Goal: Manage account settings

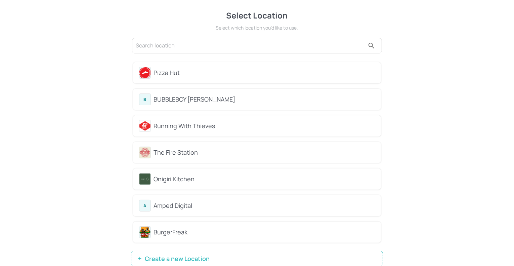
click at [204, 130] on div "Running With Thieves" at bounding box center [257, 126] width 236 height 12
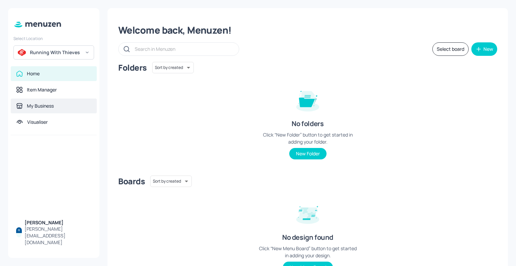
click at [63, 111] on div "My Business" at bounding box center [54, 105] width 86 height 15
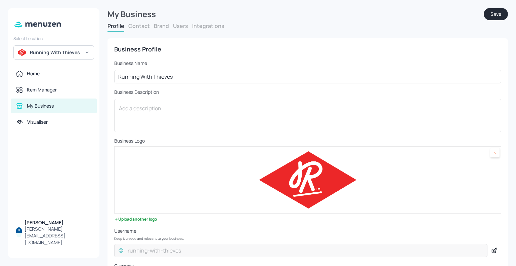
click at [179, 28] on button "Users" at bounding box center [180, 25] width 15 height 7
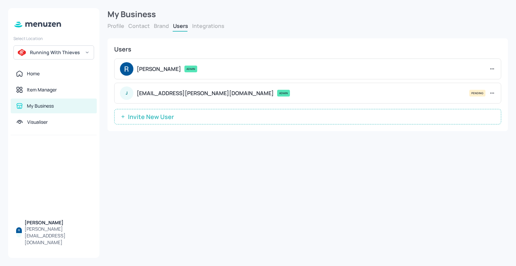
click at [493, 93] on icon at bounding box center [492, 93] width 7 height 7
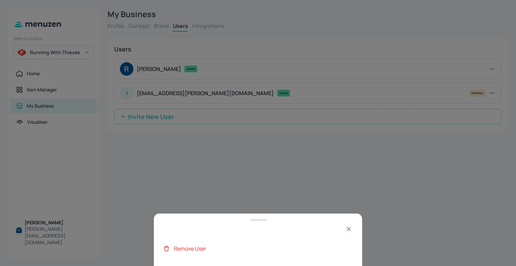
click at [263, 252] on div "Remove User" at bounding box center [263, 248] width 179 height 8
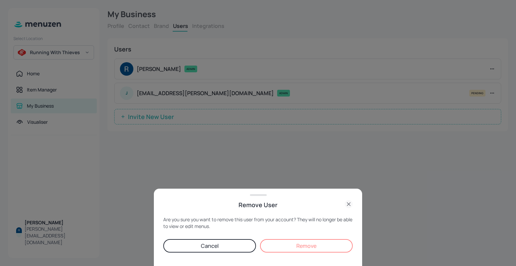
click at [347, 205] on icon at bounding box center [349, 204] width 8 height 8
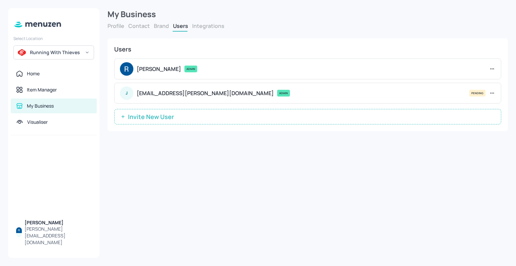
click at [196, 27] on button "Integrations" at bounding box center [208, 25] width 32 height 7
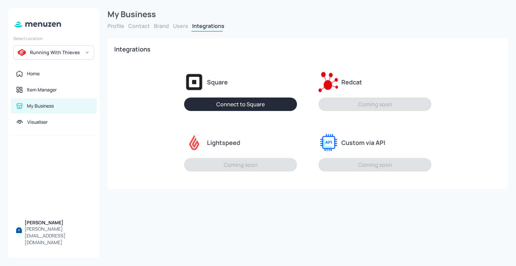
click at [119, 24] on button "Profile" at bounding box center [115, 25] width 17 height 7
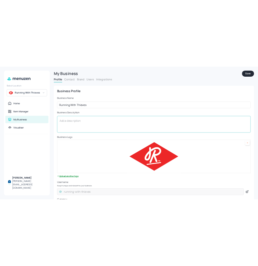
scroll to position [35, 0]
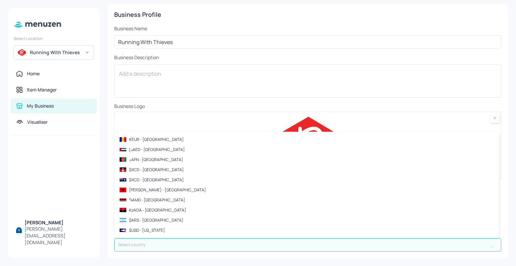
click at [160, 248] on input "text" at bounding box center [301, 244] width 374 height 13
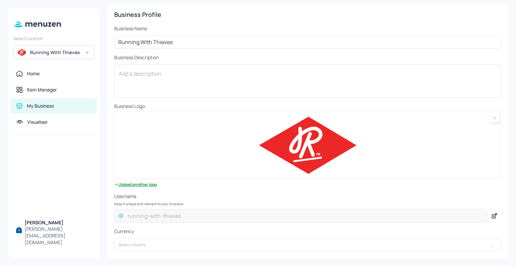
click at [77, 195] on div at bounding box center [53, 175] width 91 height 80
